Goal: Task Accomplishment & Management: Complete application form

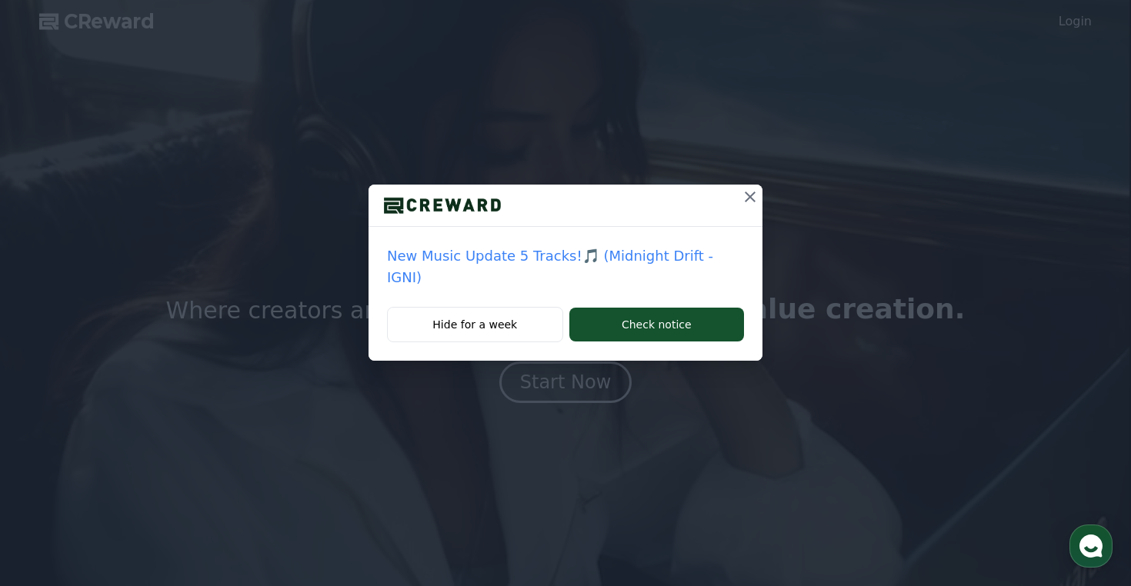
click at [745, 192] on icon at bounding box center [750, 197] width 11 height 11
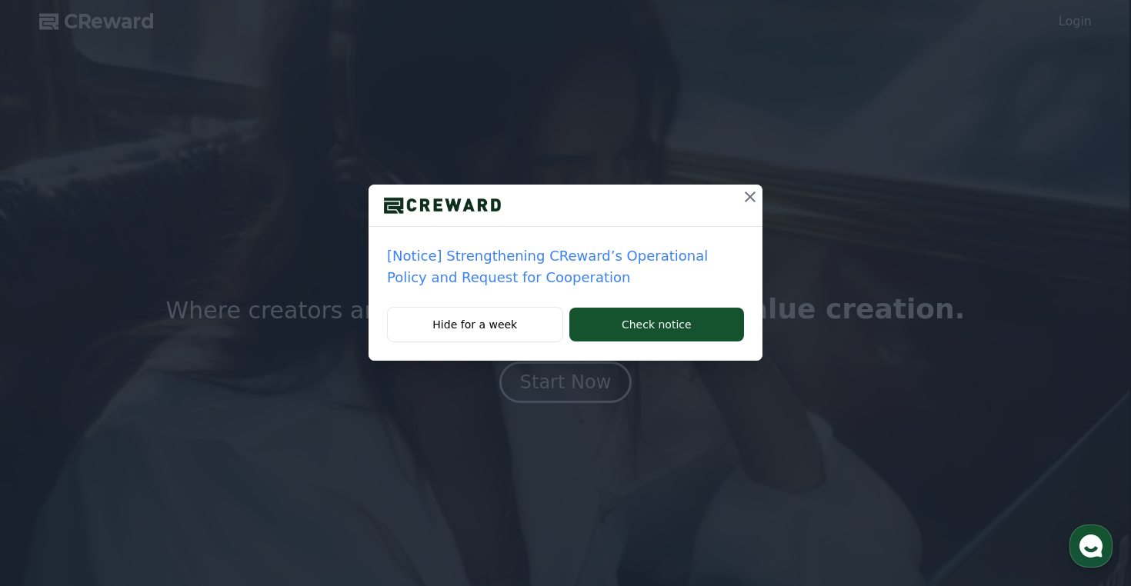
click at [754, 197] on icon at bounding box center [750, 197] width 18 height 18
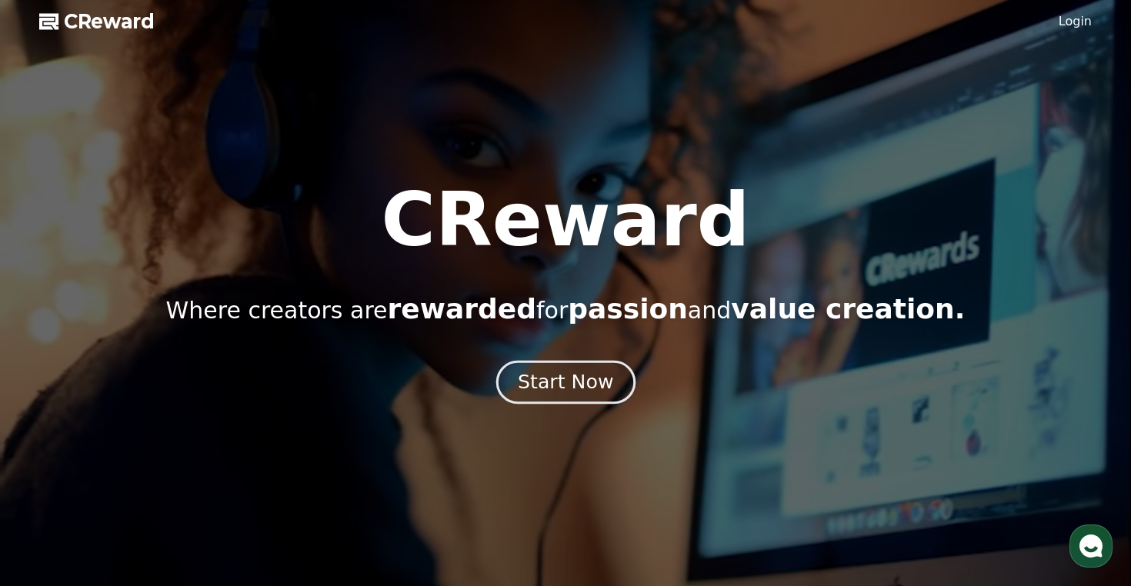
click at [550, 390] on div "Start Now" at bounding box center [565, 382] width 95 height 26
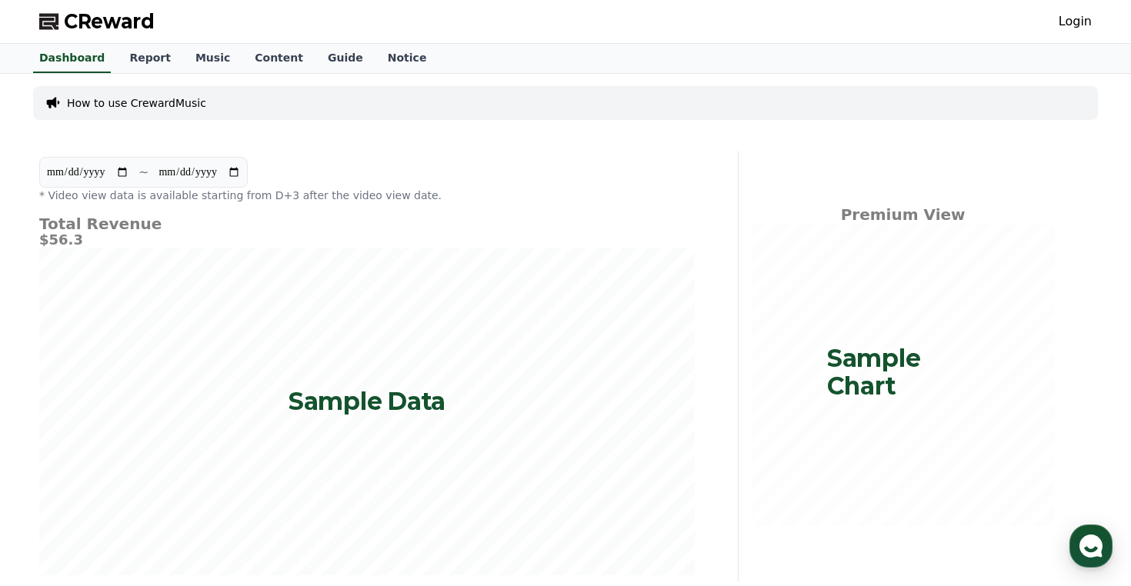
click at [145, 103] on p "How to use CrewardMusic" at bounding box center [136, 102] width 139 height 15
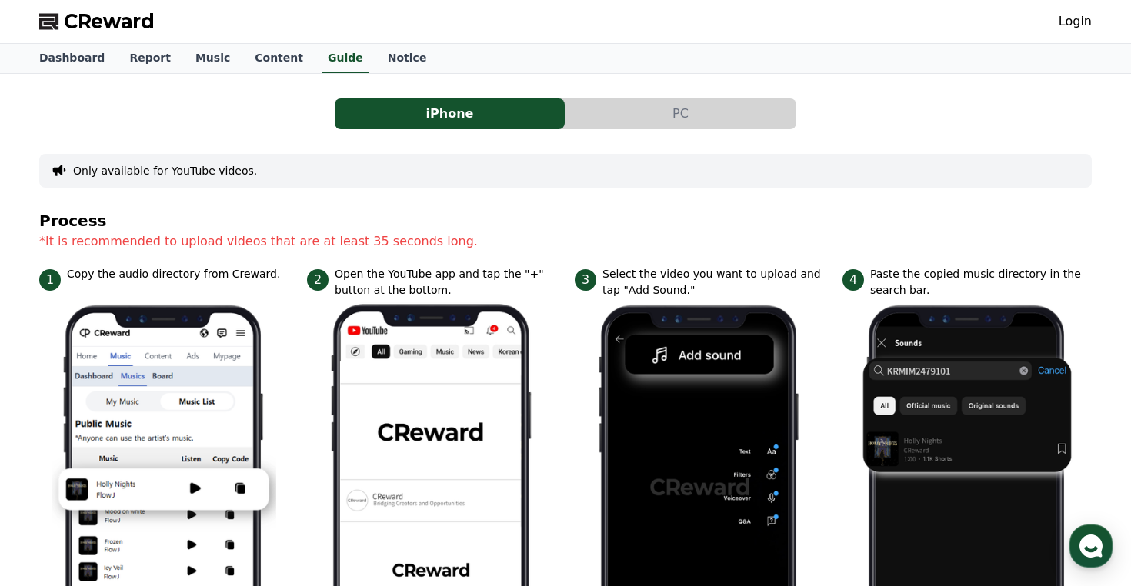
drag, startPoint x: 146, startPoint y: 256, endPoint x: 333, endPoint y: 258, distance: 187.0
click at [333, 258] on section "Process *It is recommended to upload videos that are at least 35 seconds long." at bounding box center [565, 239] width 1053 height 54
click at [703, 99] on button "PC" at bounding box center [681, 114] width 230 height 31
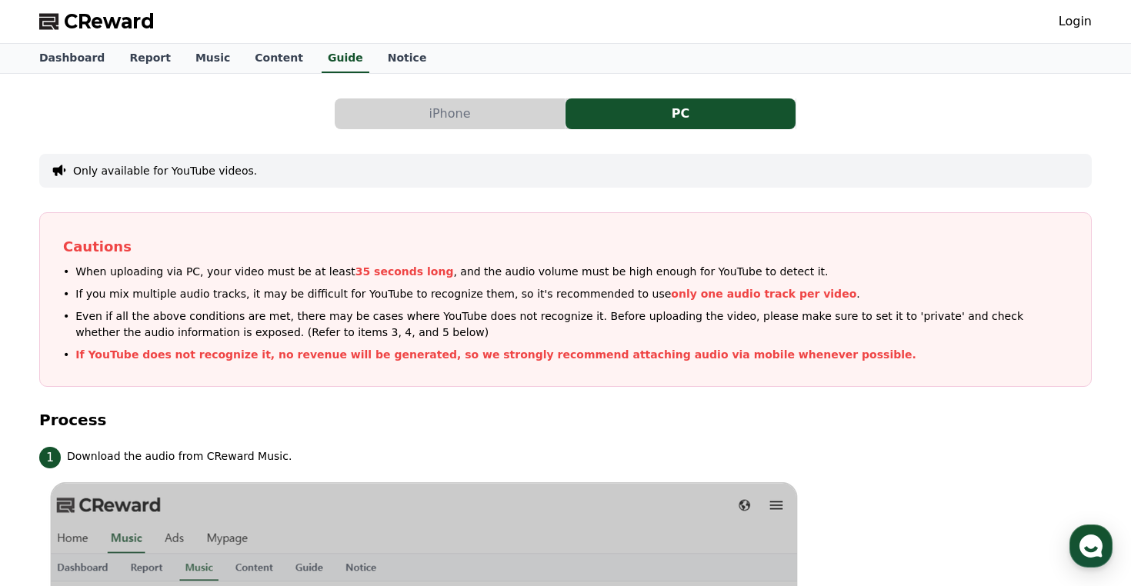
click at [480, 108] on button "iPhone" at bounding box center [450, 114] width 230 height 31
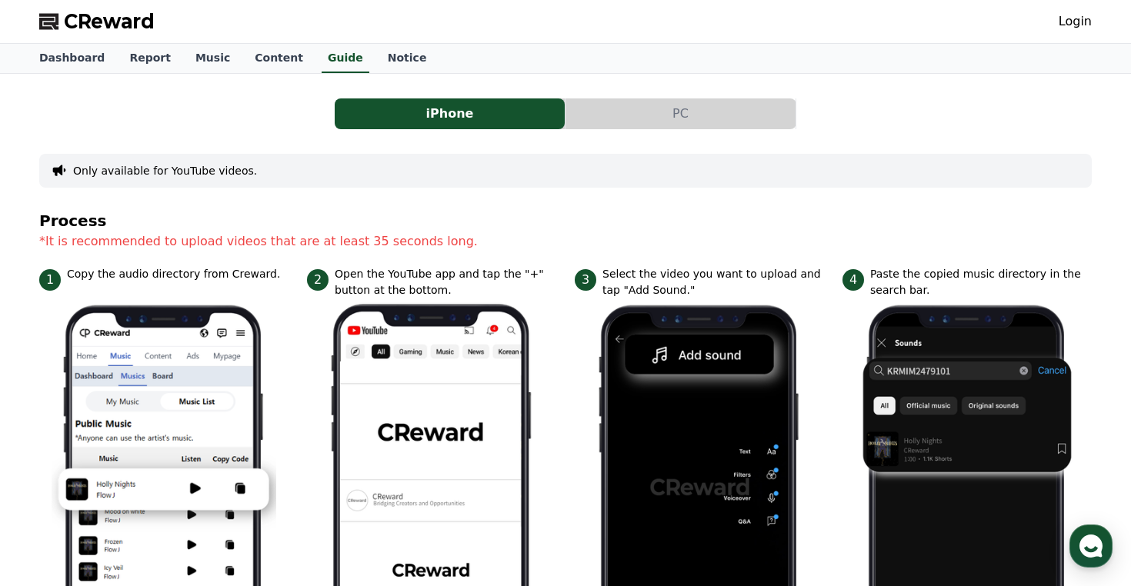
click at [620, 104] on button "PC" at bounding box center [681, 114] width 230 height 31
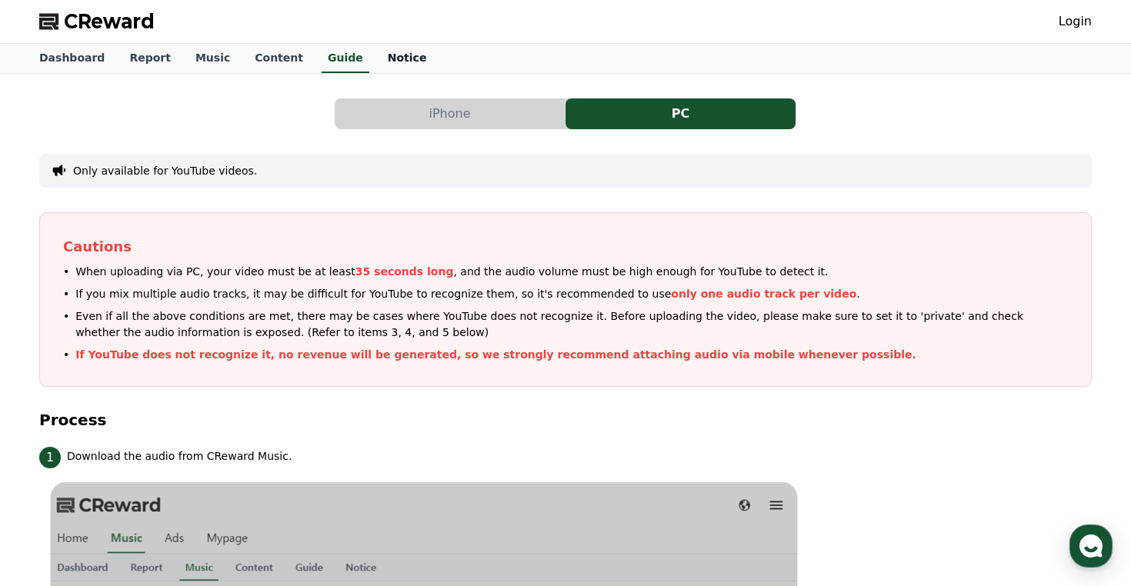
click at [376, 65] on link "Notice" at bounding box center [408, 58] width 64 height 29
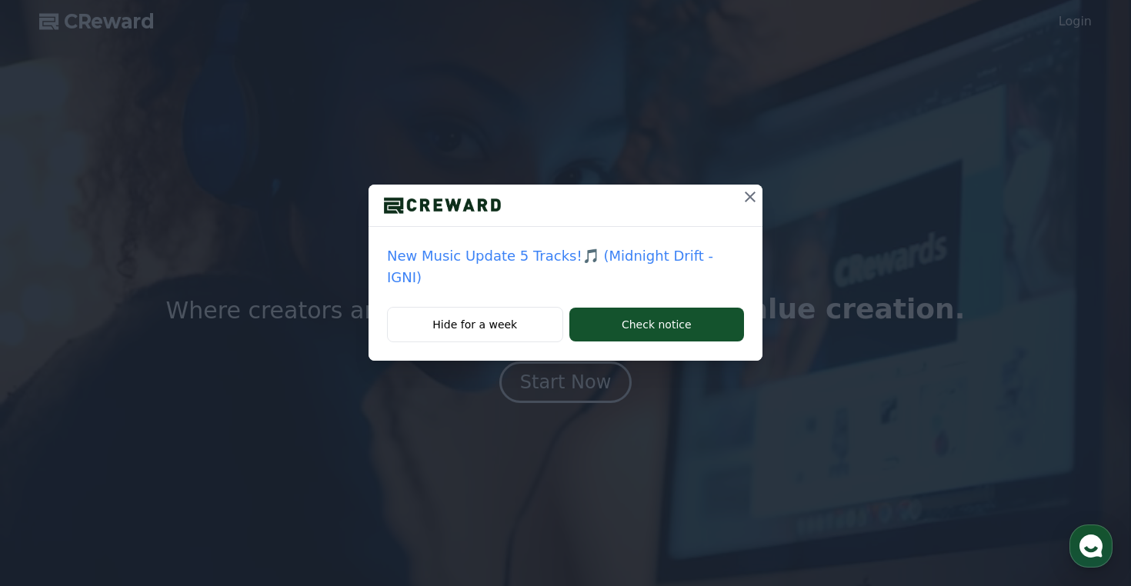
click at [741, 199] on icon at bounding box center [750, 197] width 18 height 18
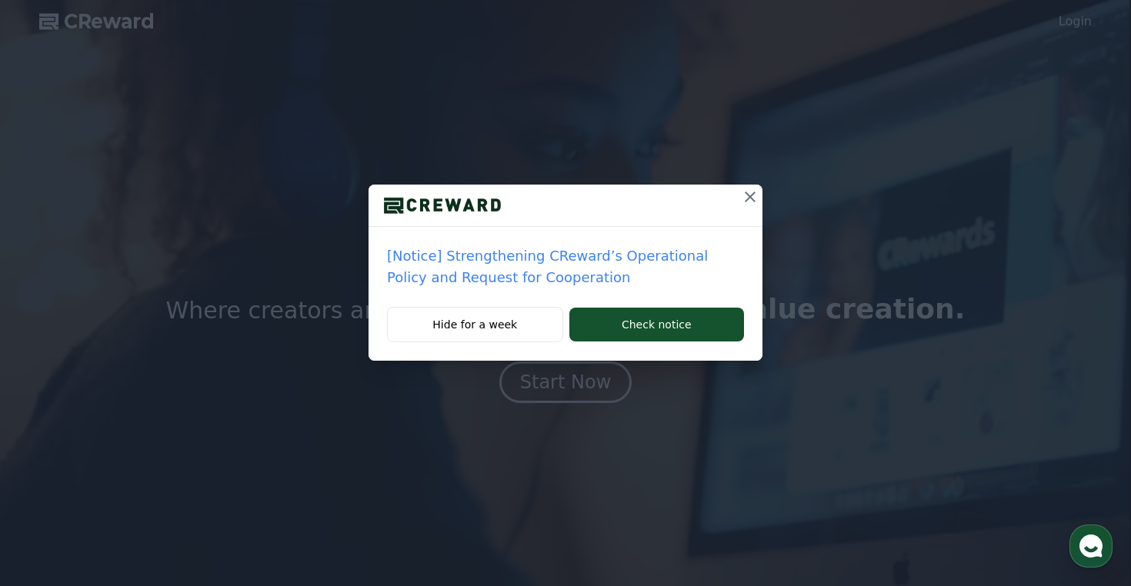
click at [749, 195] on icon at bounding box center [750, 197] width 11 height 11
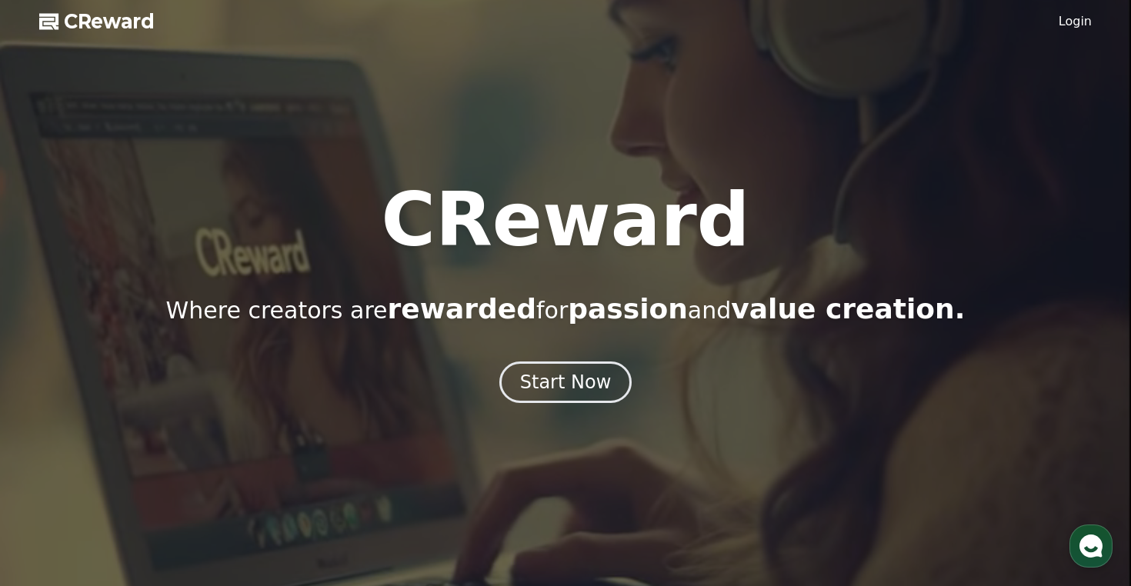
click at [1080, 17] on link "Login" at bounding box center [1075, 21] width 33 height 18
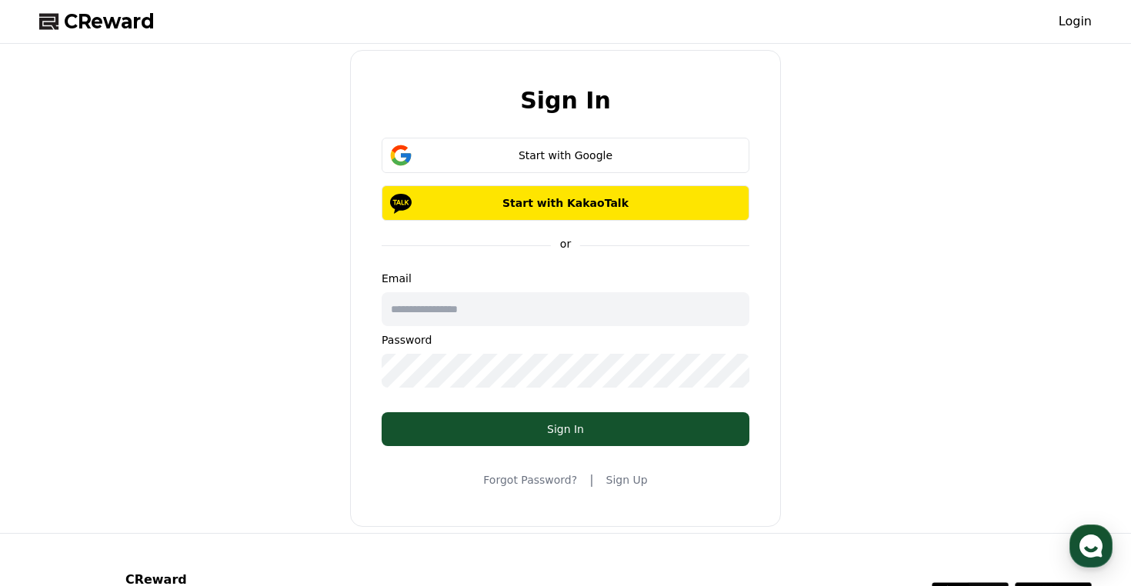
click at [493, 312] on input "text" at bounding box center [566, 309] width 368 height 34
click at [560, 152] on div "Start with Google" at bounding box center [565, 155] width 323 height 15
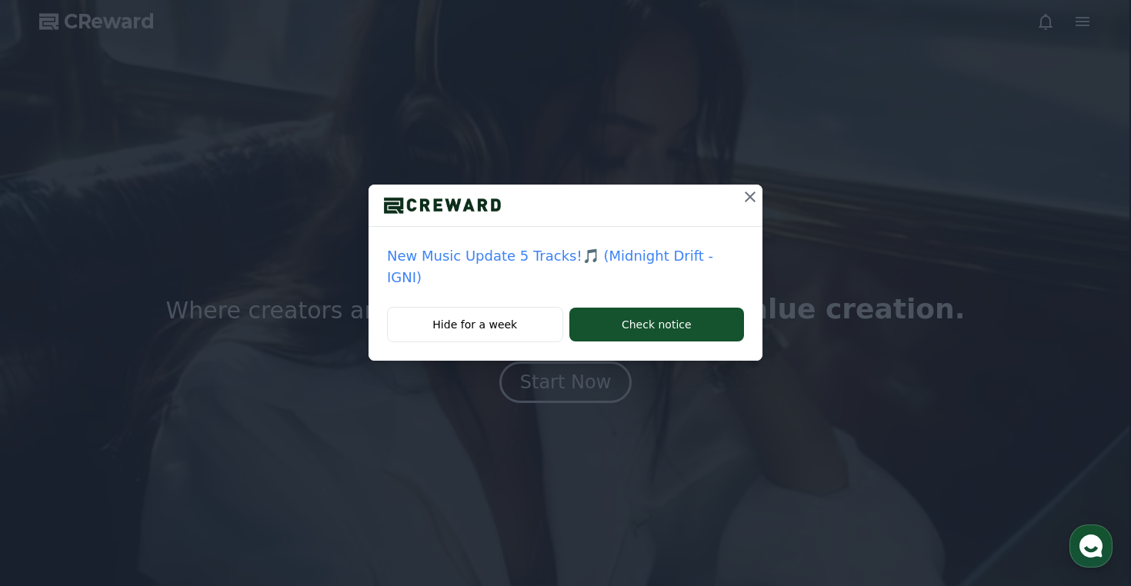
click at [741, 192] on icon at bounding box center [750, 197] width 18 height 18
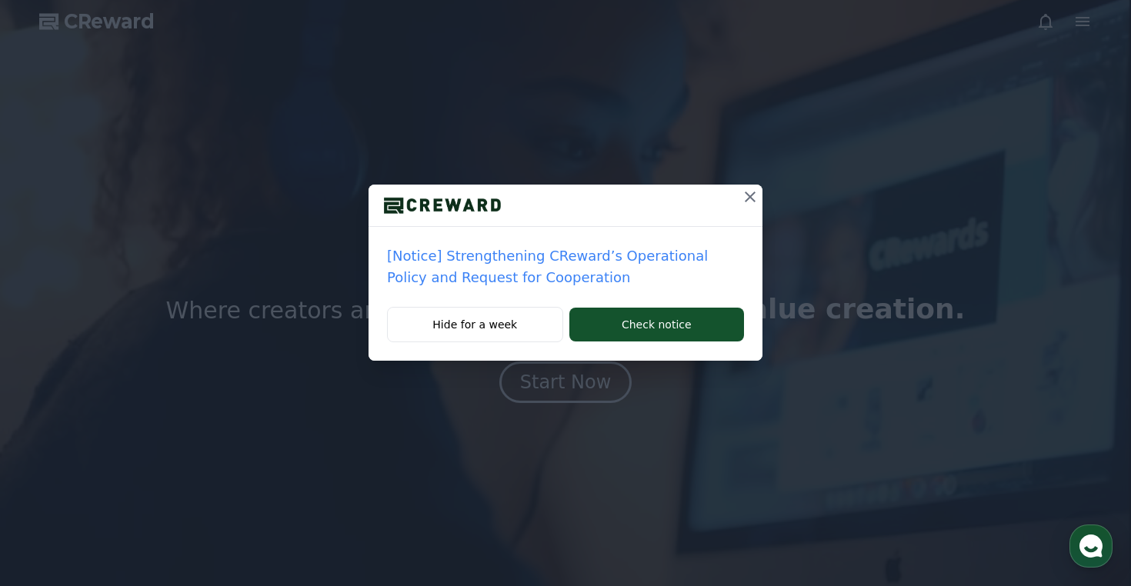
click at [749, 197] on icon at bounding box center [750, 197] width 18 height 18
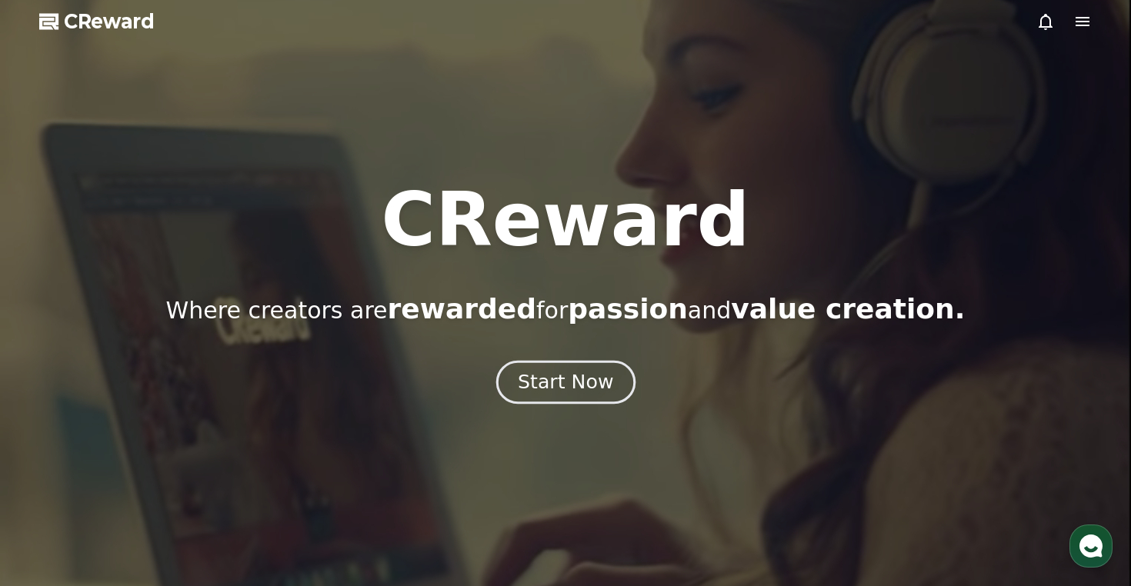
click at [577, 389] on div "Start Now" at bounding box center [565, 382] width 95 height 26
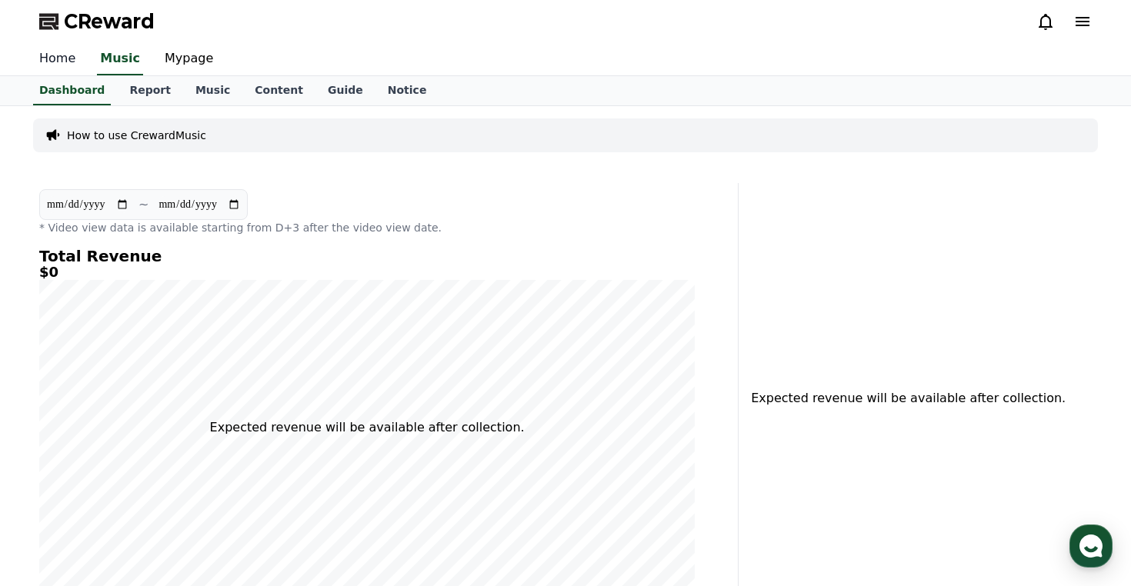
click at [72, 66] on link "Home" at bounding box center [57, 59] width 61 height 32
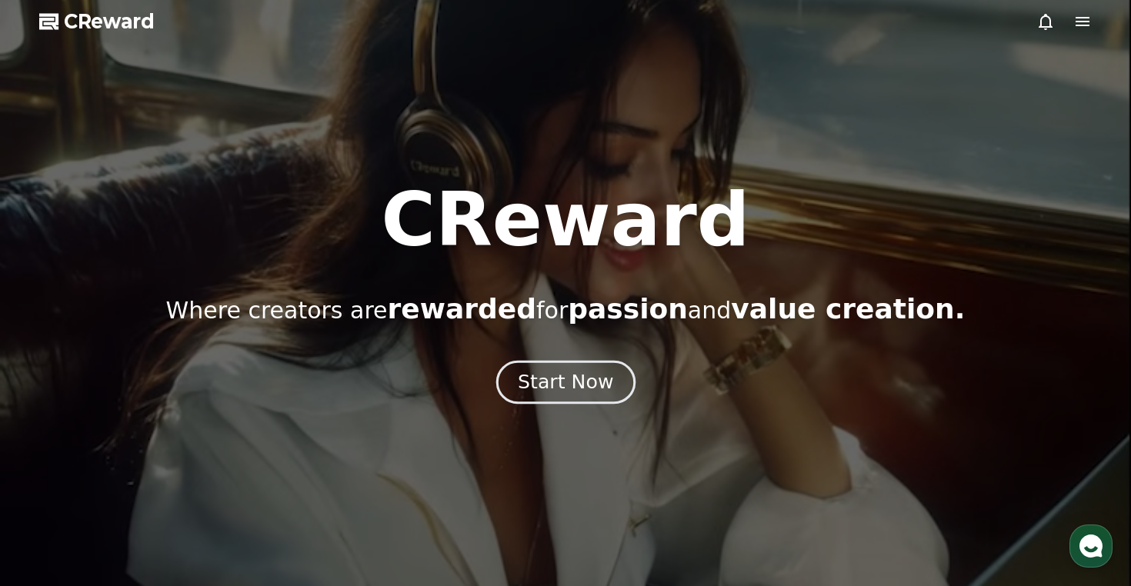
click at [583, 376] on div "Start Now" at bounding box center [565, 382] width 95 height 26
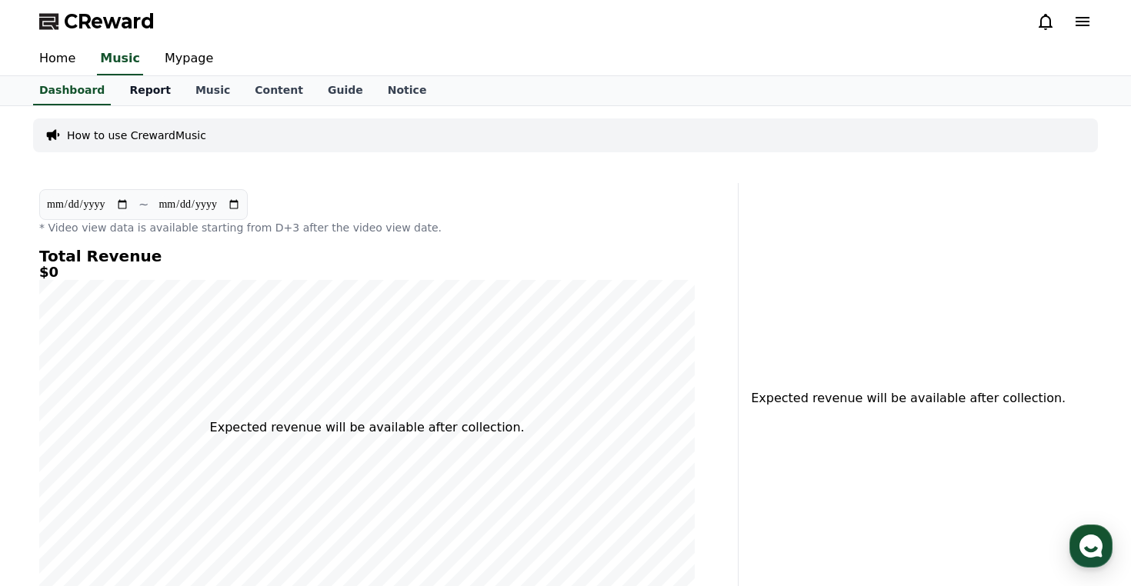
click at [128, 87] on link "Report" at bounding box center [150, 90] width 66 height 29
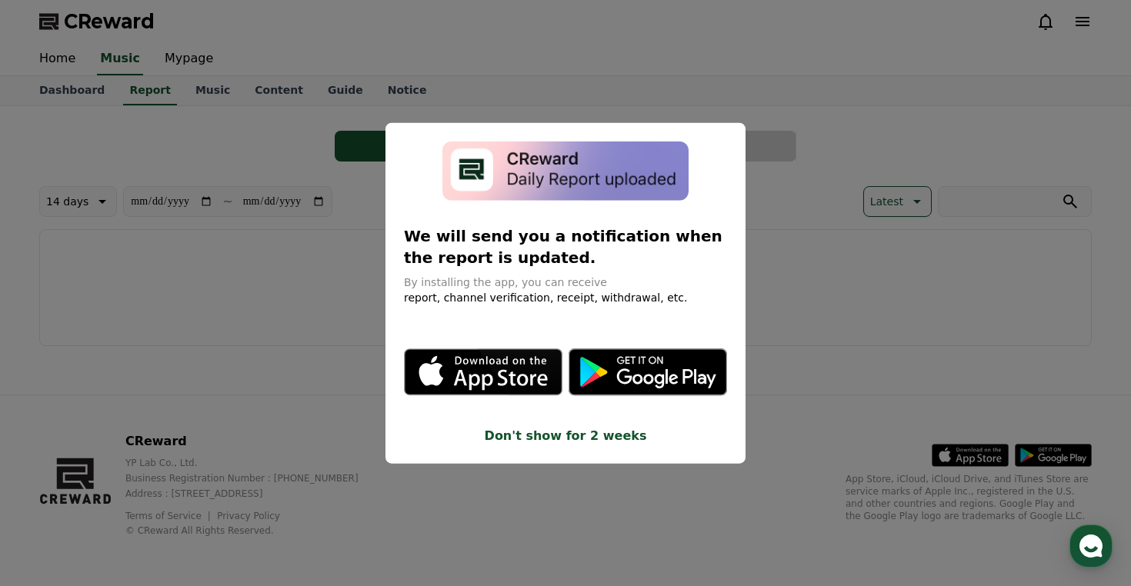
click at [790, 236] on button "close modal" at bounding box center [565, 293] width 1131 height 586
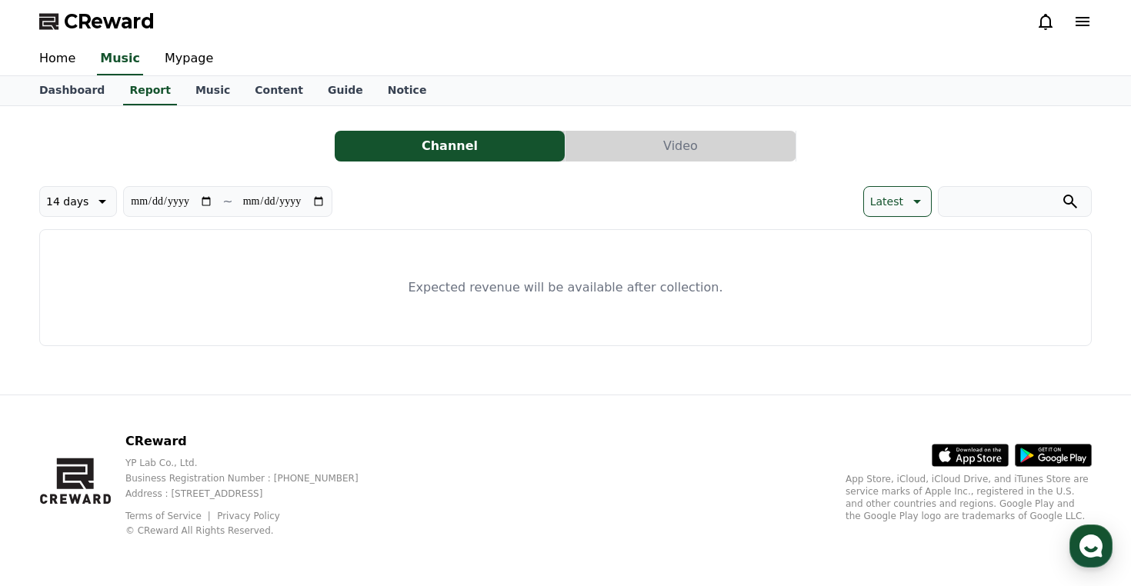
click at [1084, 18] on icon at bounding box center [1083, 21] width 18 height 18
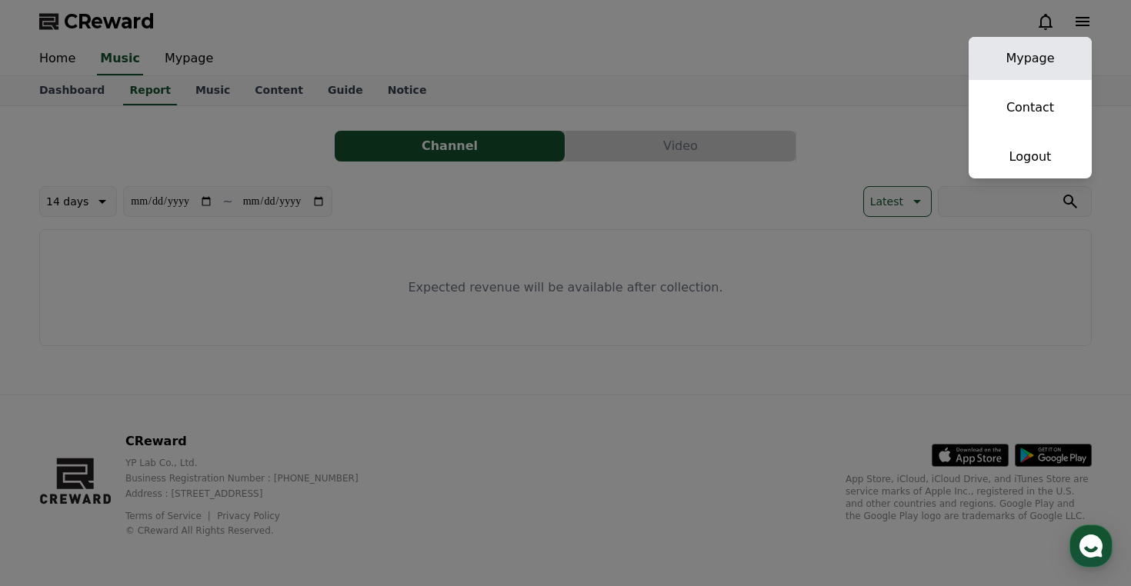
click at [1030, 58] on link "Mypage" at bounding box center [1030, 58] width 123 height 43
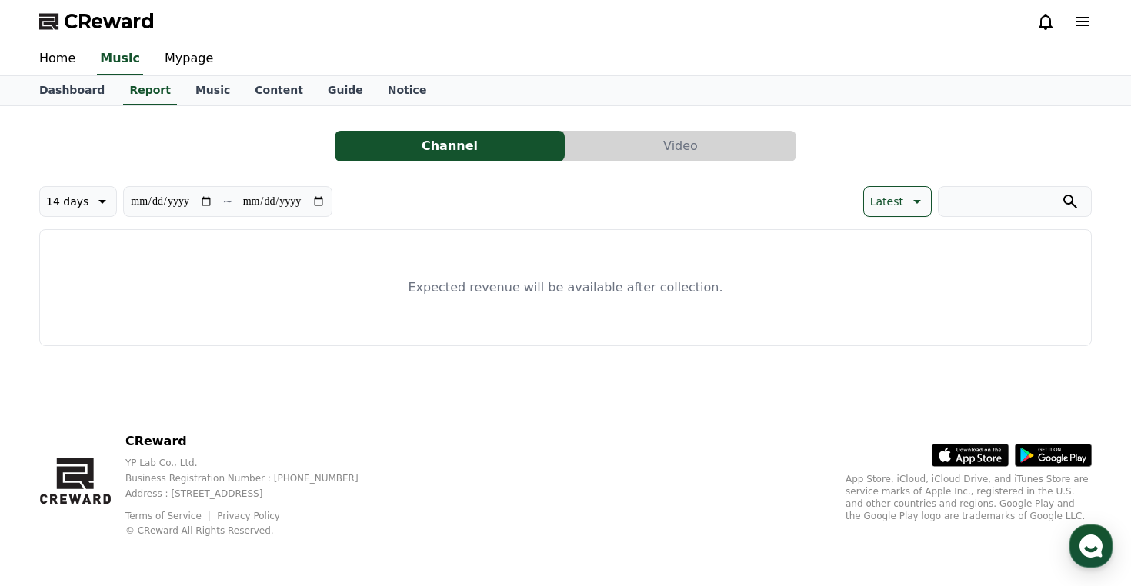
select select "**********"
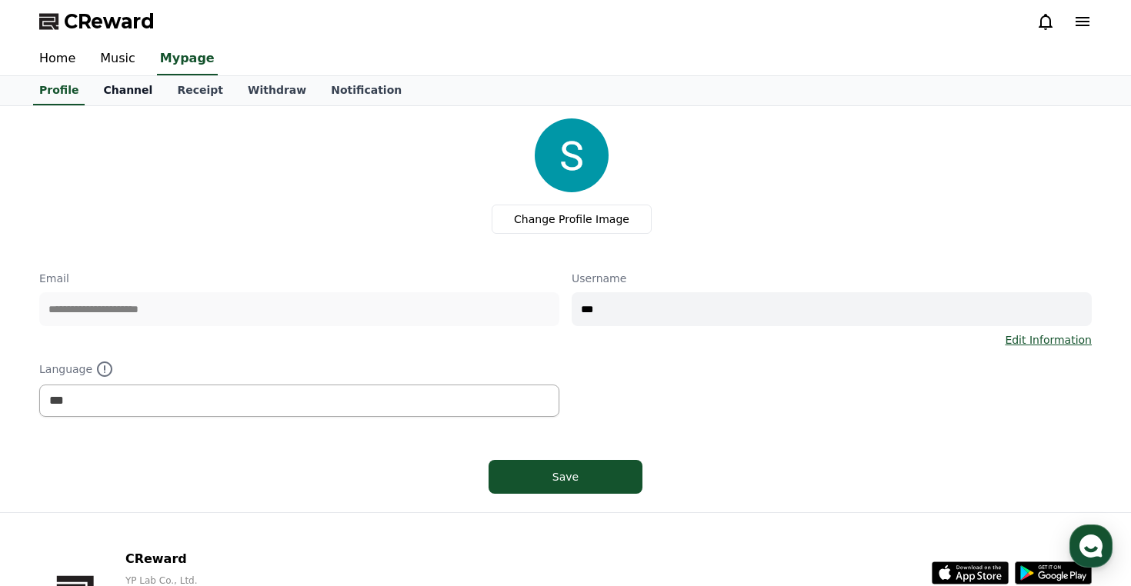
click at [119, 89] on link "Channel" at bounding box center [128, 90] width 74 height 29
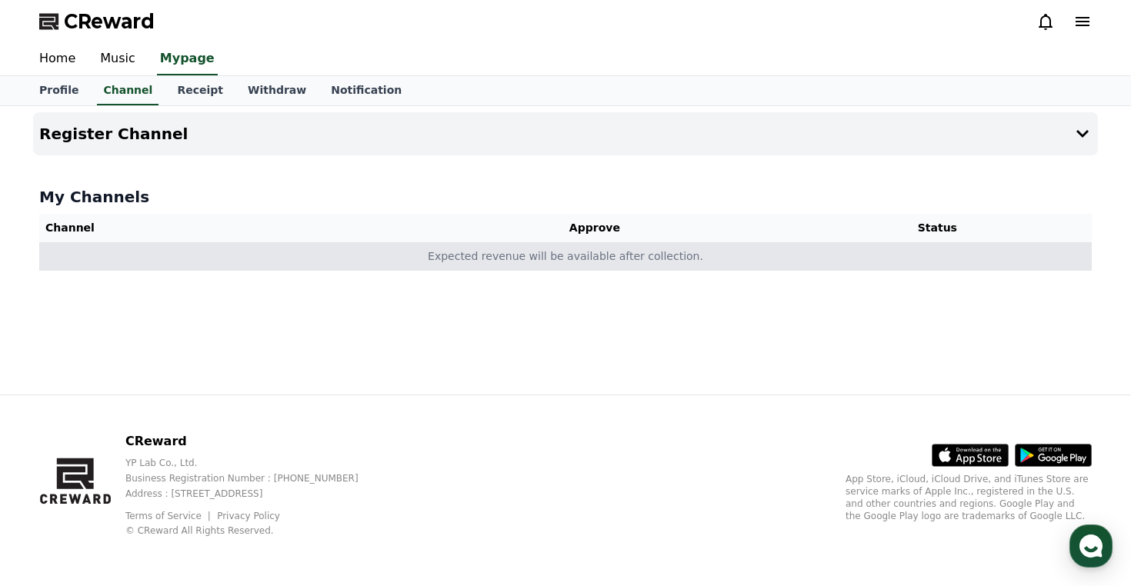
click at [617, 262] on td "Expected revenue will be available after collection." at bounding box center [565, 256] width 1053 height 28
click at [587, 258] on td "Expected revenue will be available after collection." at bounding box center [565, 256] width 1053 height 28
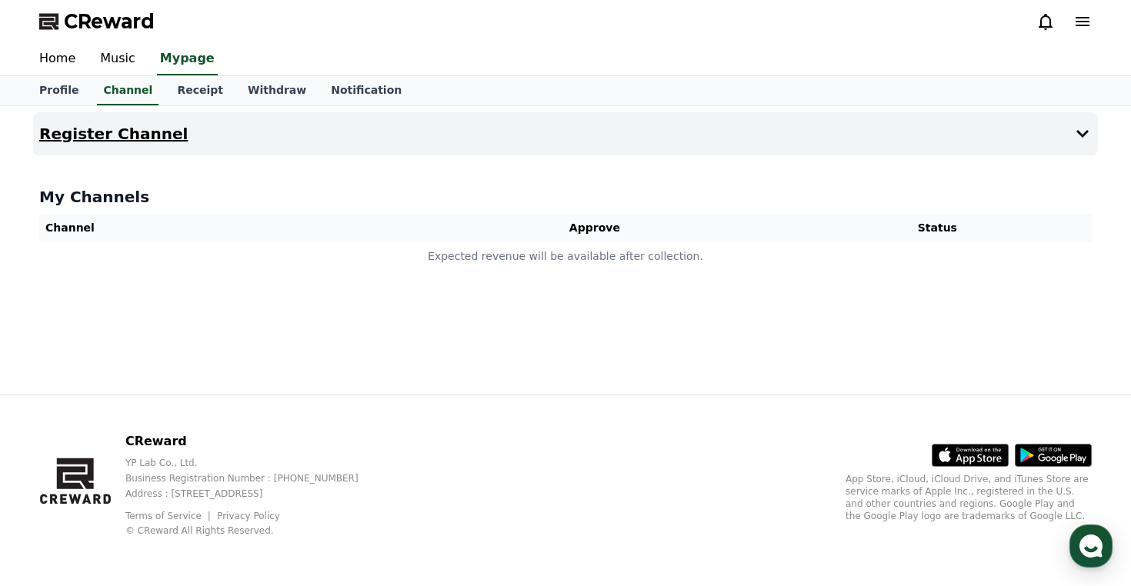
click at [131, 135] on h4 "Register Channel" at bounding box center [113, 133] width 149 height 17
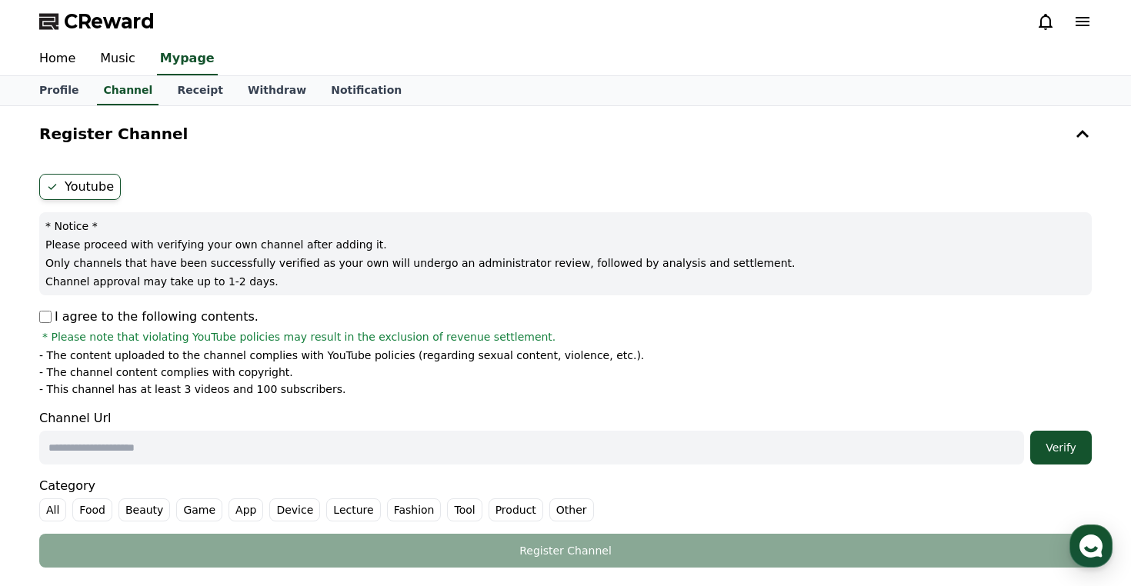
click at [65, 446] on input "text" at bounding box center [531, 448] width 985 height 34
paste input "**********"
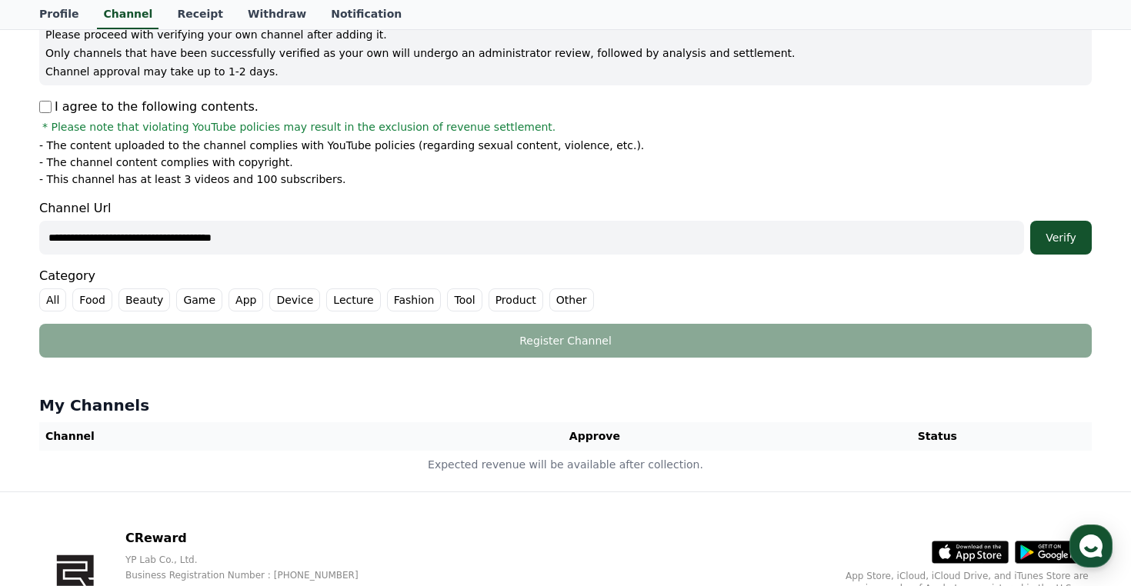
scroll to position [261, 0]
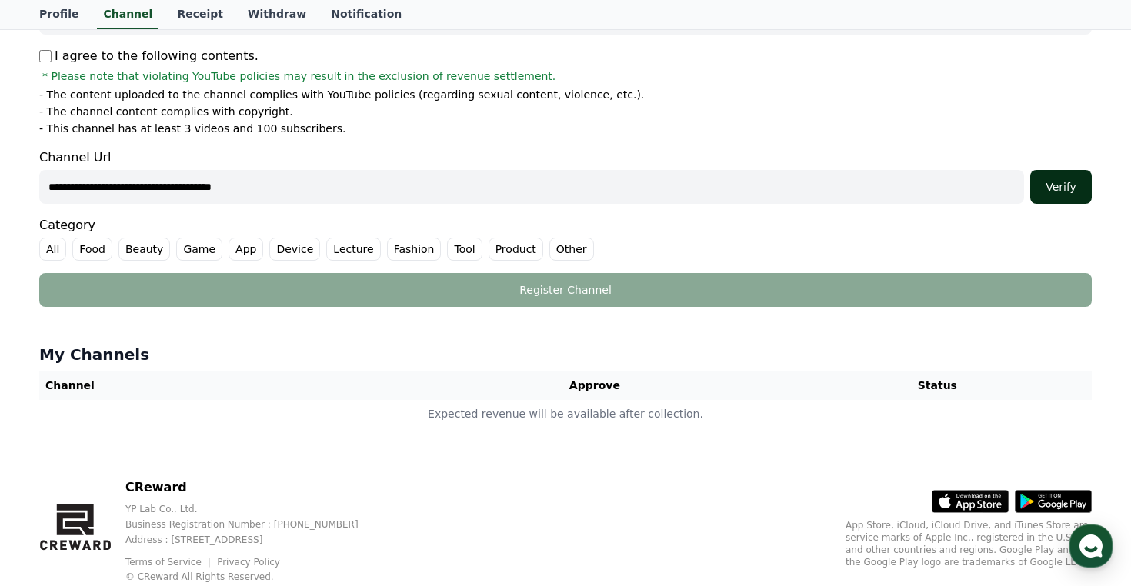
type input "**********"
click at [1050, 191] on div "Verify" at bounding box center [1061, 186] width 49 height 15
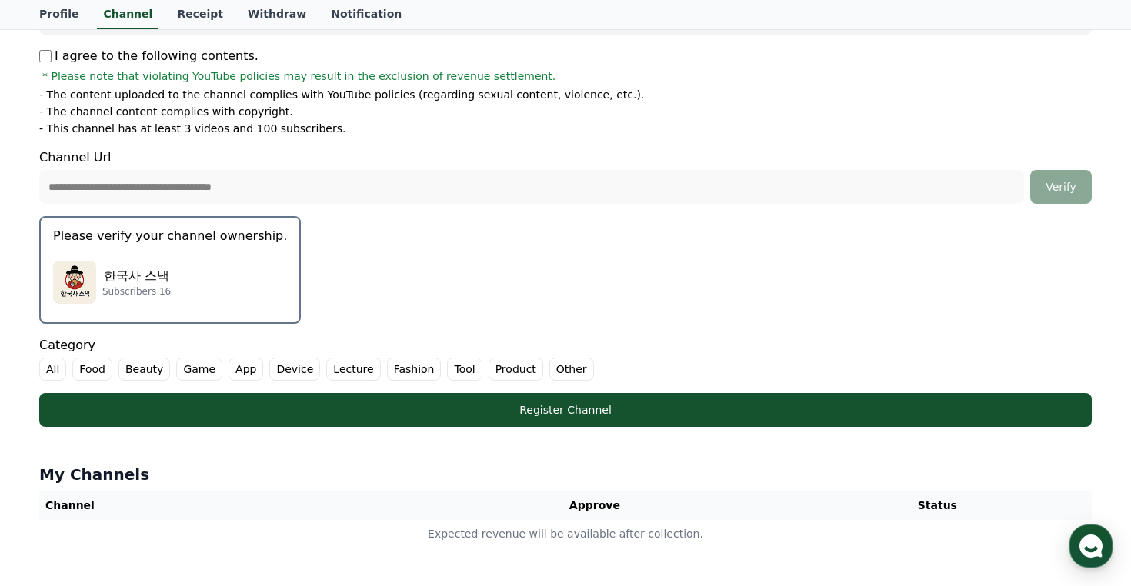
click at [353, 372] on label "Lecture" at bounding box center [353, 369] width 54 height 23
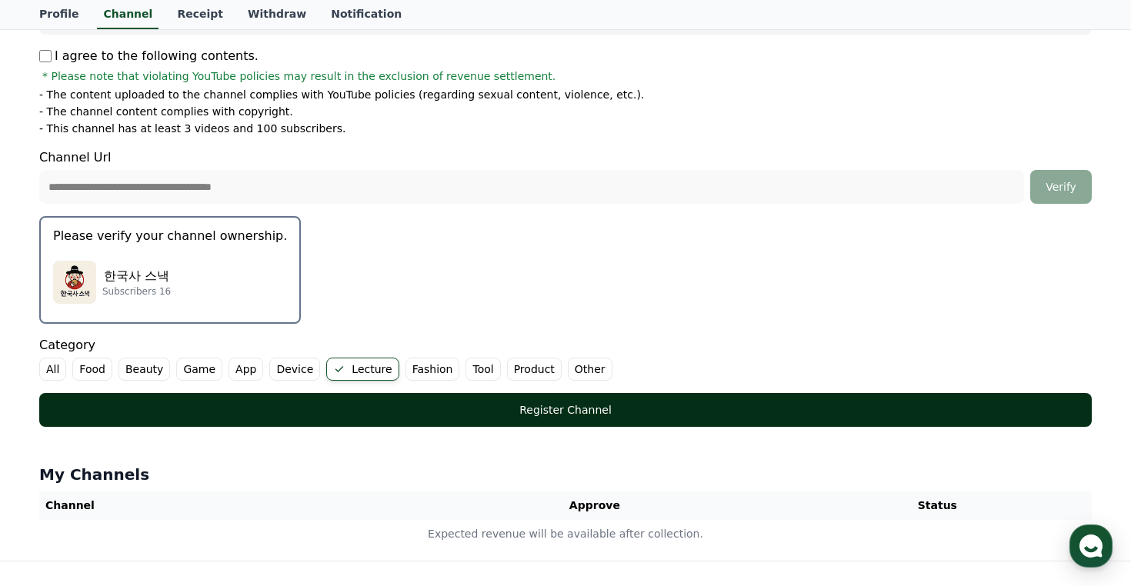
click at [364, 413] on div "Register Channel" at bounding box center [565, 410] width 991 height 15
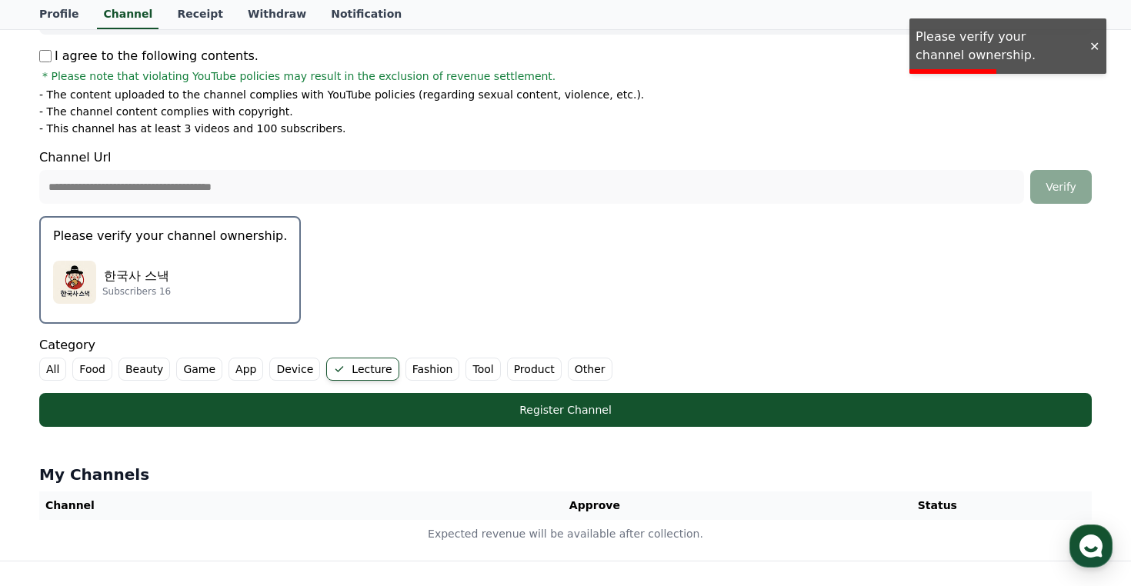
click at [950, 42] on form "**********" at bounding box center [565, 170] width 1053 height 514
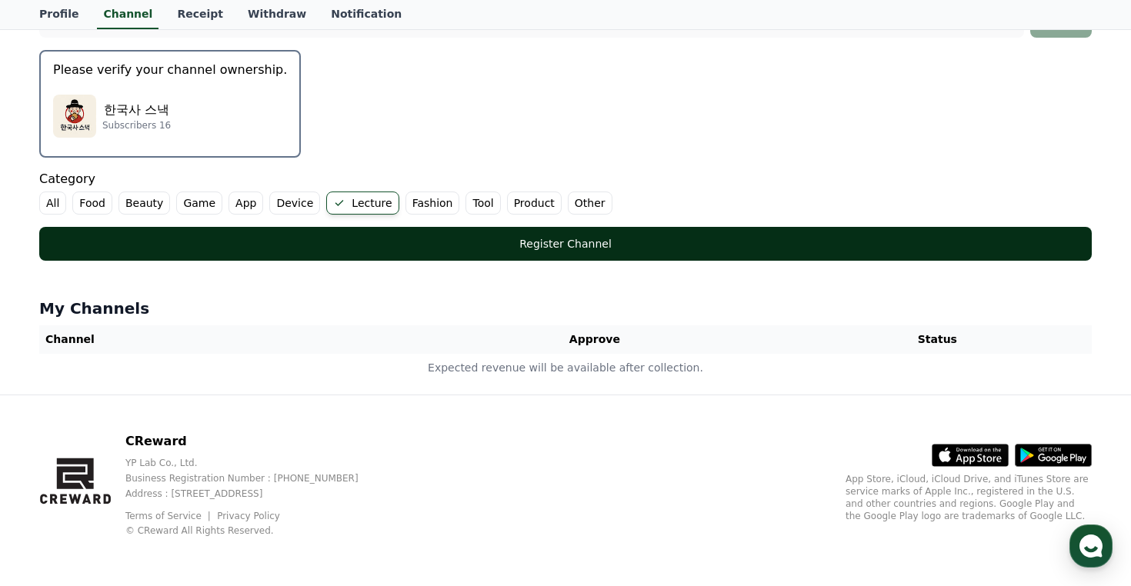
click at [556, 240] on div "Register Channel" at bounding box center [565, 243] width 991 height 15
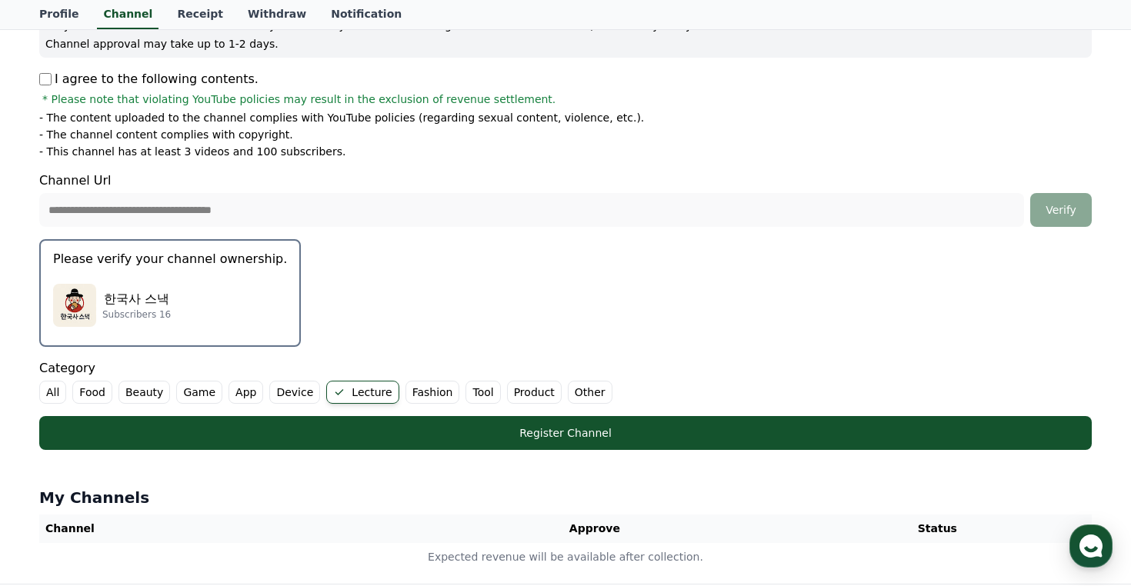
scroll to position [239, 0]
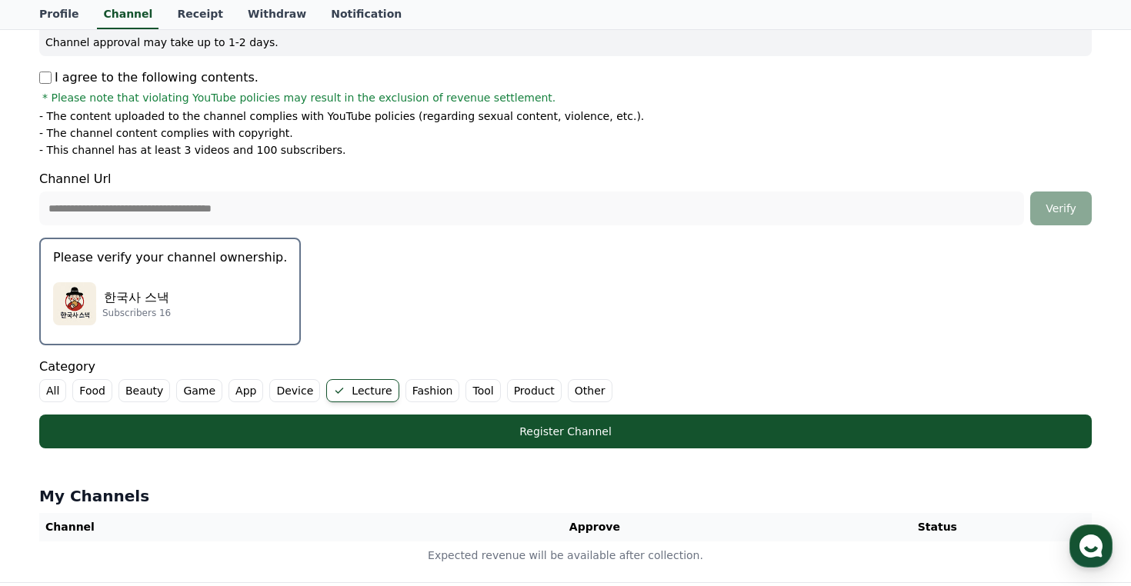
click at [177, 293] on div "한국사 스낵 Subscribers 16" at bounding box center [170, 304] width 234 height 62
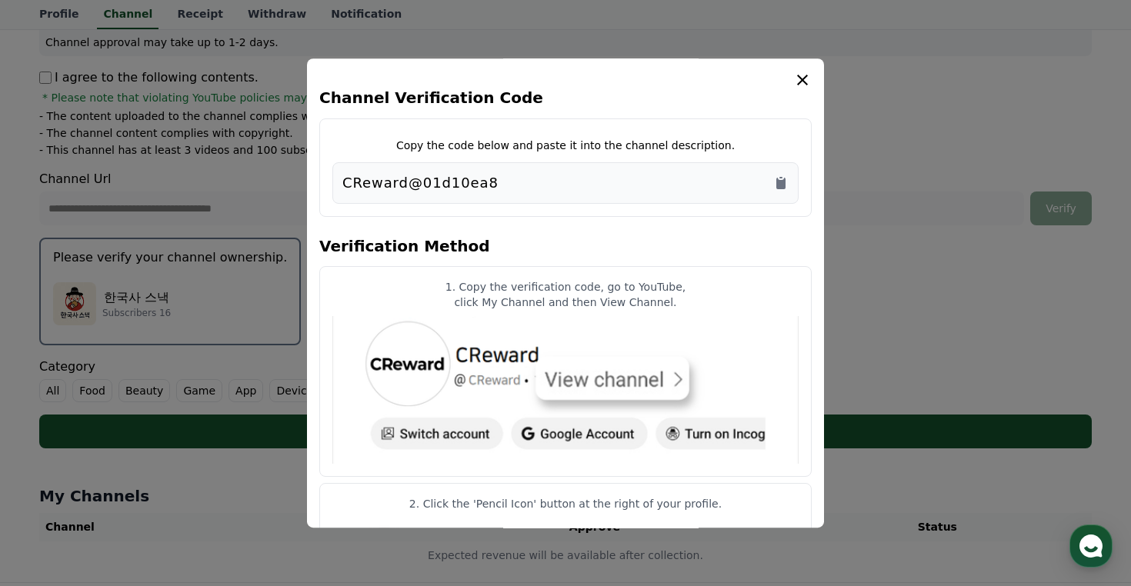
click at [508, 184] on div "CReward@01d10ea8" at bounding box center [566, 183] width 446 height 22
click at [777, 182] on icon "Copy to clipboard" at bounding box center [781, 184] width 9 height 12
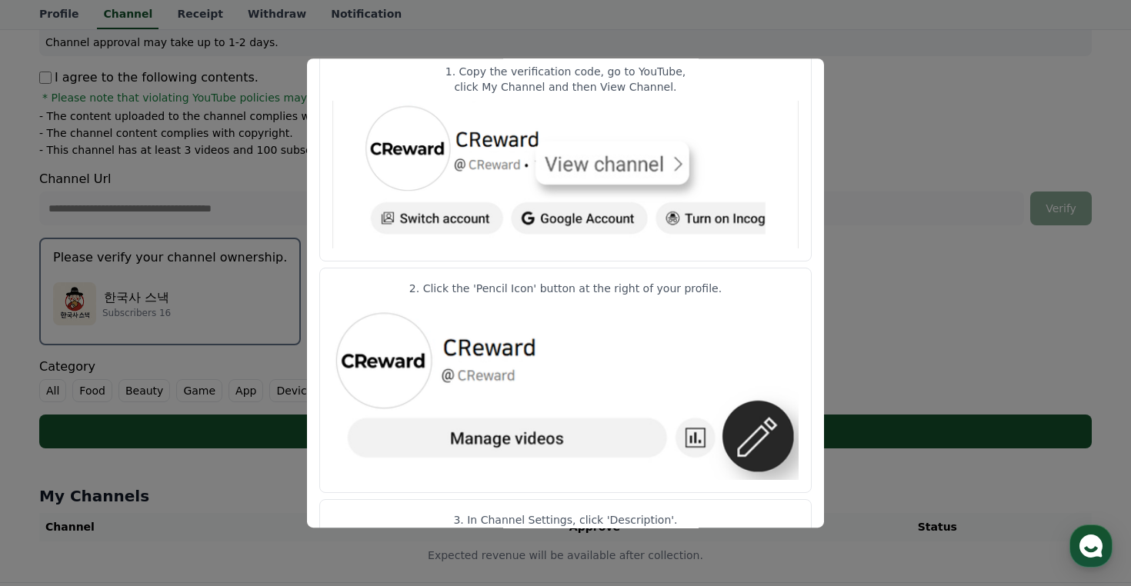
scroll to position [0, 0]
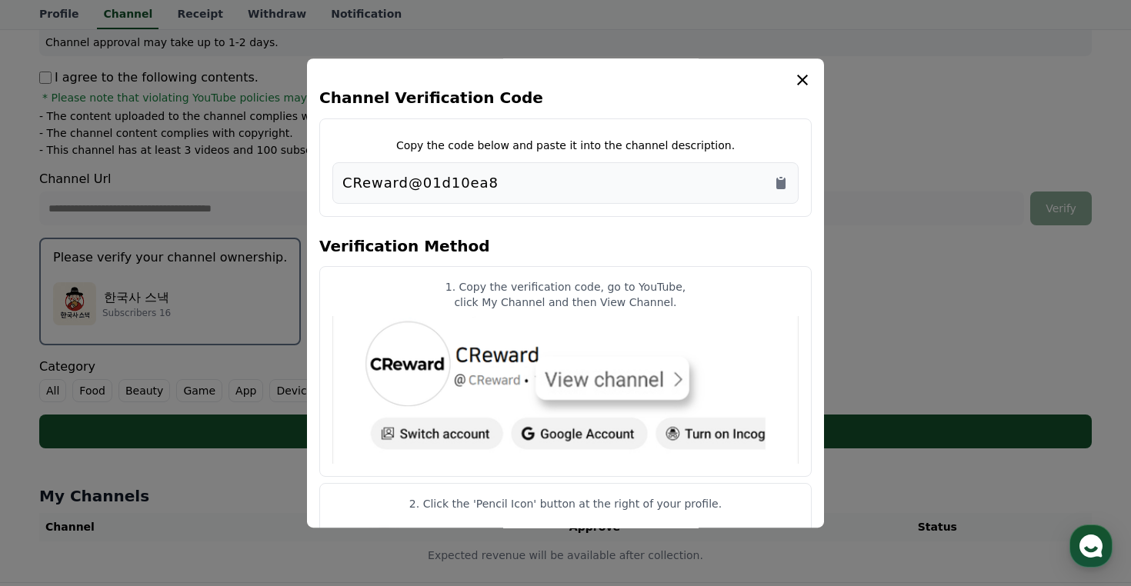
click at [801, 82] on icon "modal" at bounding box center [803, 80] width 18 height 18
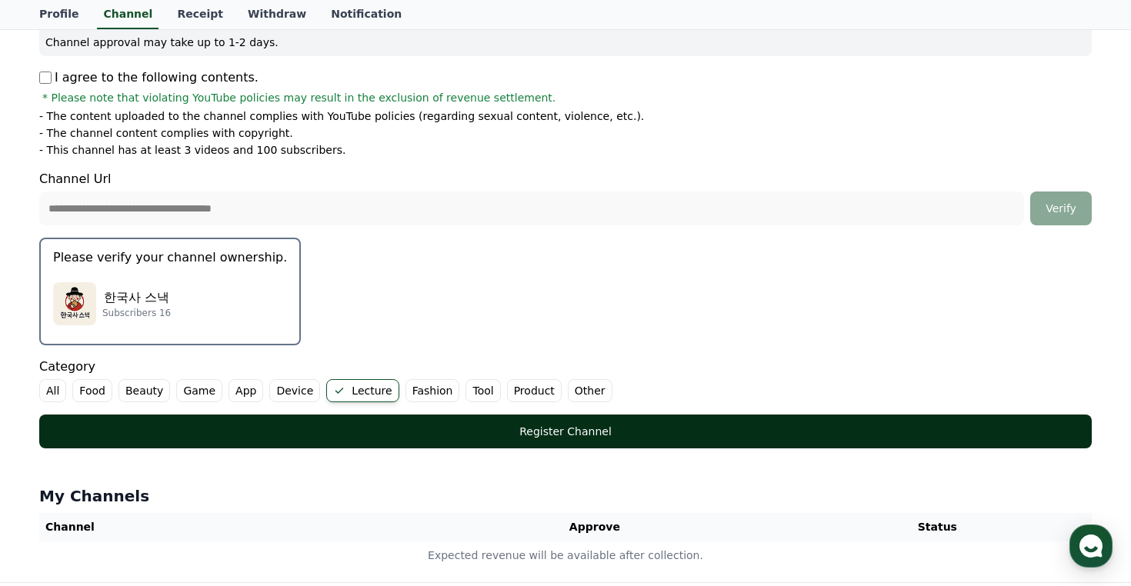
click at [373, 423] on button "Register Channel" at bounding box center [565, 432] width 1053 height 34
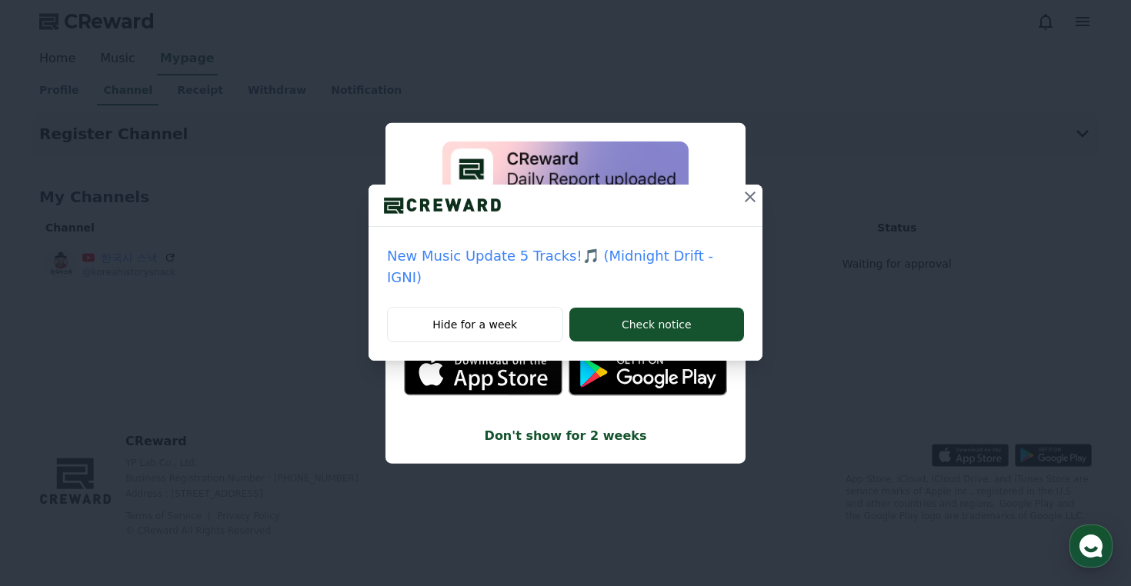
click at [741, 197] on icon at bounding box center [750, 197] width 18 height 18
click at [750, 197] on icon at bounding box center [750, 197] width 11 height 11
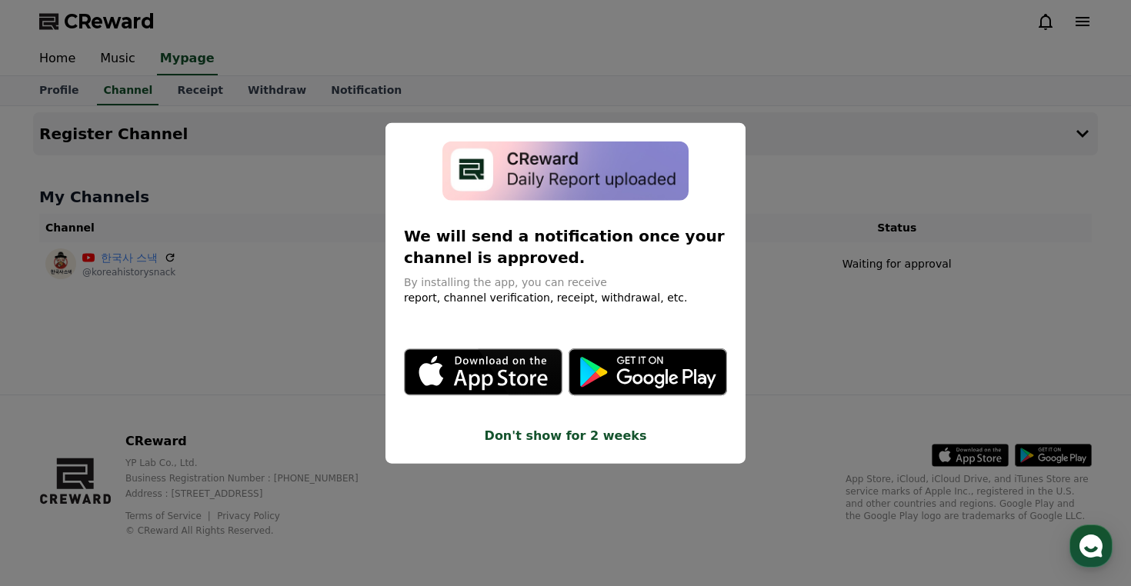
click at [790, 112] on button "close modal" at bounding box center [565, 293] width 1131 height 586
